Goal: Find specific page/section: Find specific page/section

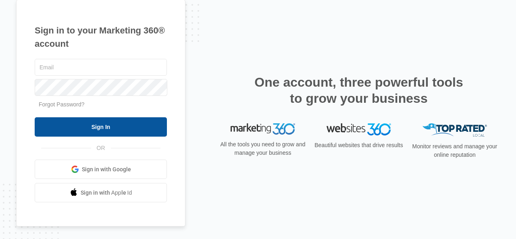
type input "[EMAIL_ADDRESS][DOMAIN_NAME]"
click at [94, 131] on input "Sign In" at bounding box center [101, 126] width 132 height 19
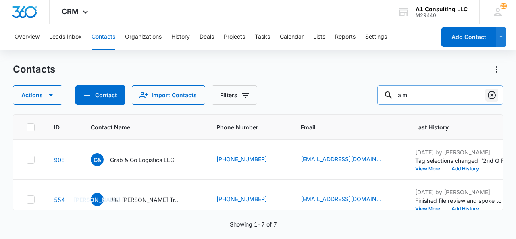
click at [493, 96] on icon "Clear" at bounding box center [492, 95] width 8 height 8
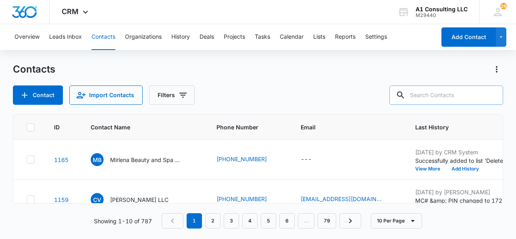
click at [428, 92] on input "text" at bounding box center [446, 94] width 114 height 19
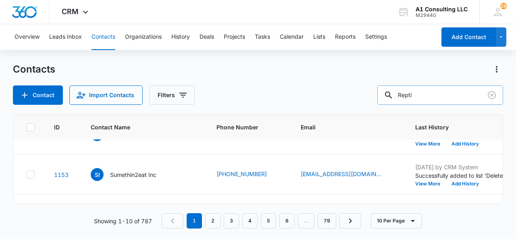
scroll to position [110, 0]
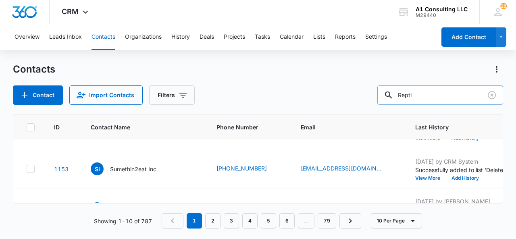
click at [430, 94] on input "Repti" at bounding box center [440, 94] width 126 height 19
type input "Reptilian"
click at [332, 92] on div "Contact Import Contacts Filters Reptilian" at bounding box center [258, 94] width 490 height 19
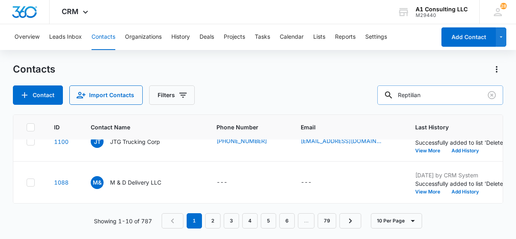
scroll to position [399, 0]
